Goal: Navigation & Orientation: Understand site structure

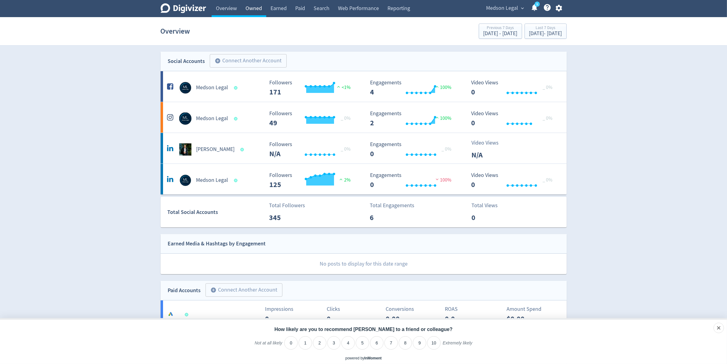
click at [259, 5] on link "Owned" at bounding box center [253, 8] width 25 height 17
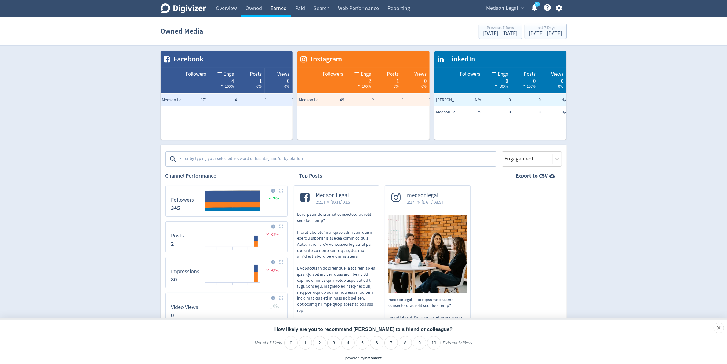
click at [285, 7] on link "Earned" at bounding box center [278, 8] width 25 height 17
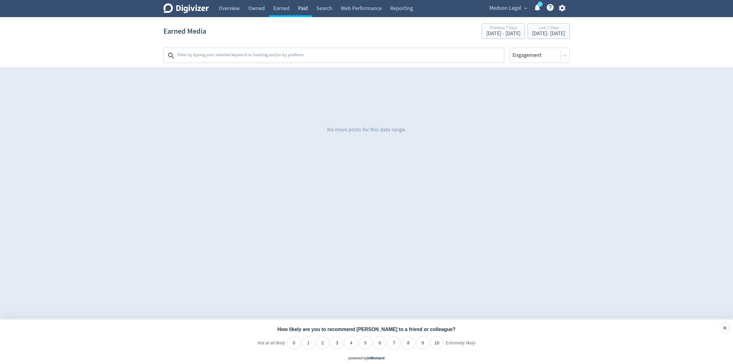
click at [305, 8] on link "Paid" at bounding box center [303, 8] width 18 height 17
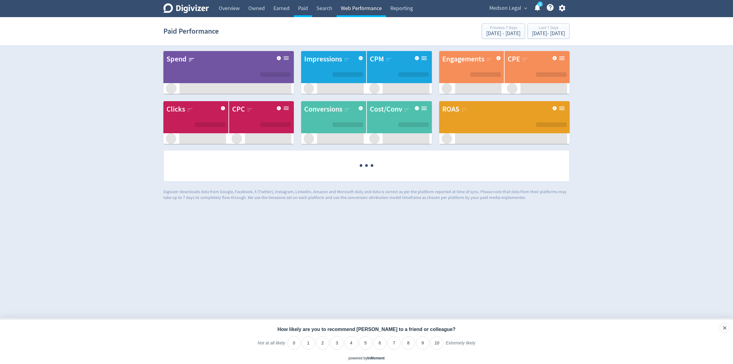
click at [361, 10] on link "Web Performance" at bounding box center [360, 8] width 49 height 17
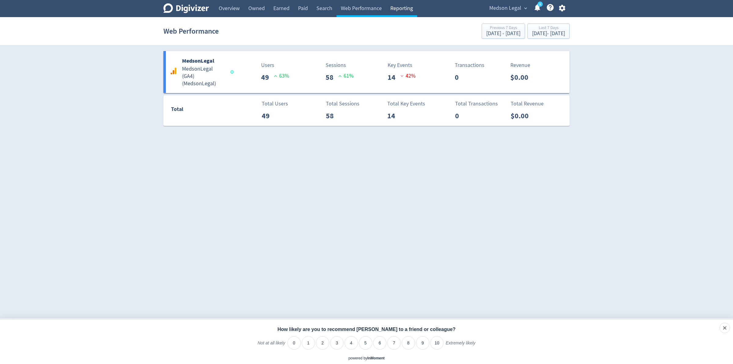
click at [405, 12] on link "Reporting" at bounding box center [401, 8] width 31 height 17
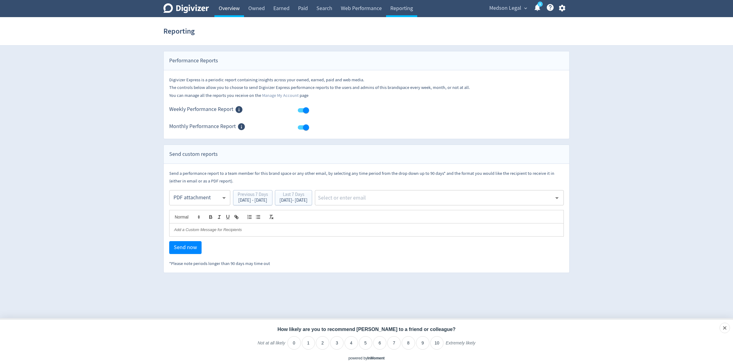
click at [230, 11] on link "Overview" at bounding box center [229, 8] width 30 height 17
